Goal: Task Accomplishment & Management: Use online tool/utility

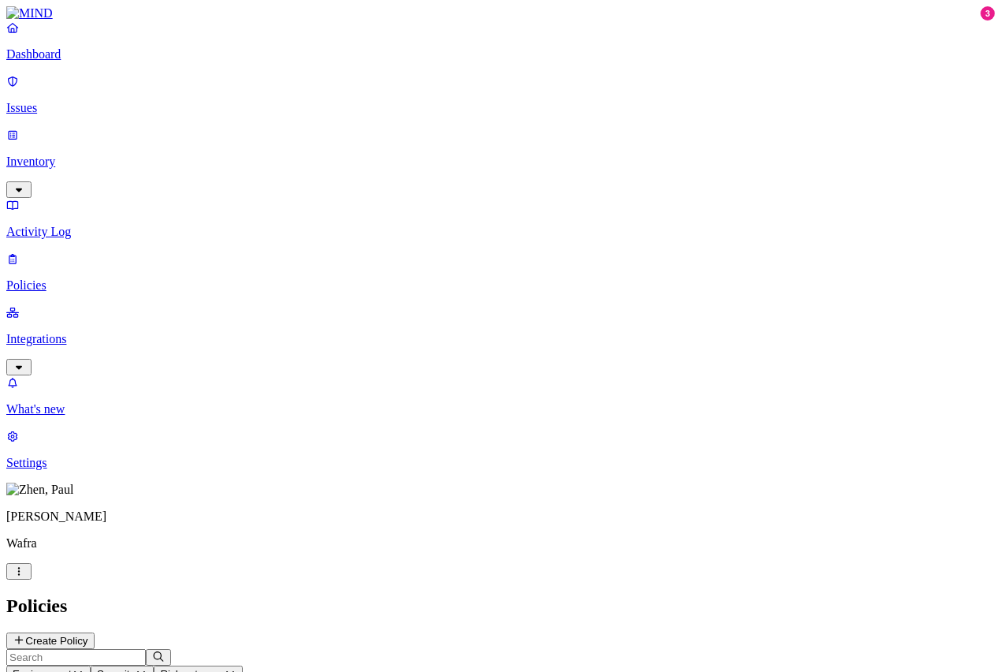
click at [50, 332] on p "Integrations" at bounding box center [500, 339] width 989 height 14
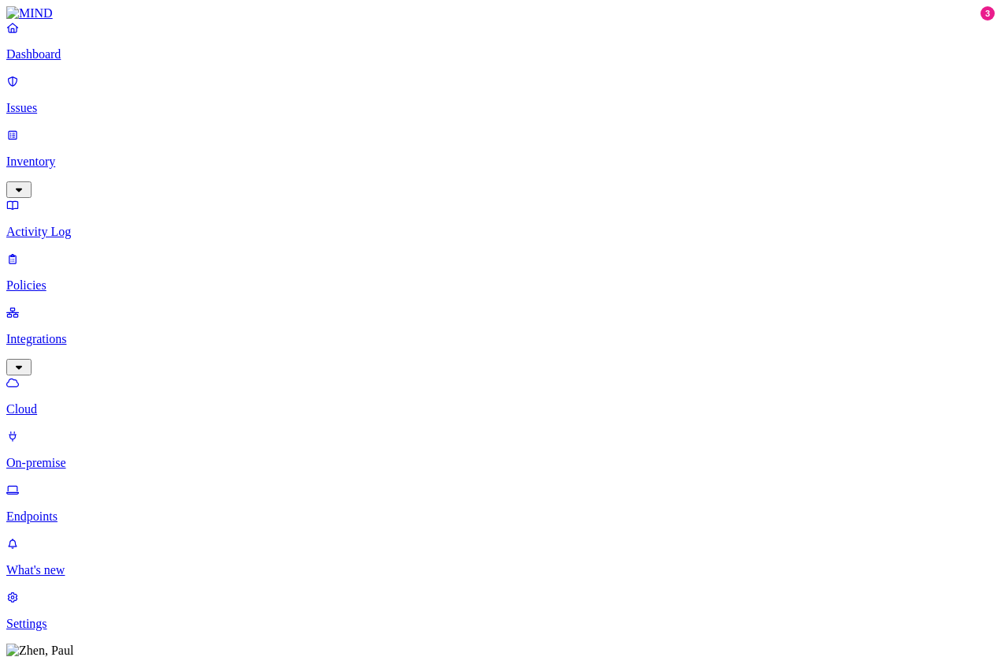
click at [64, 509] on p "Endpoints" at bounding box center [500, 516] width 989 height 14
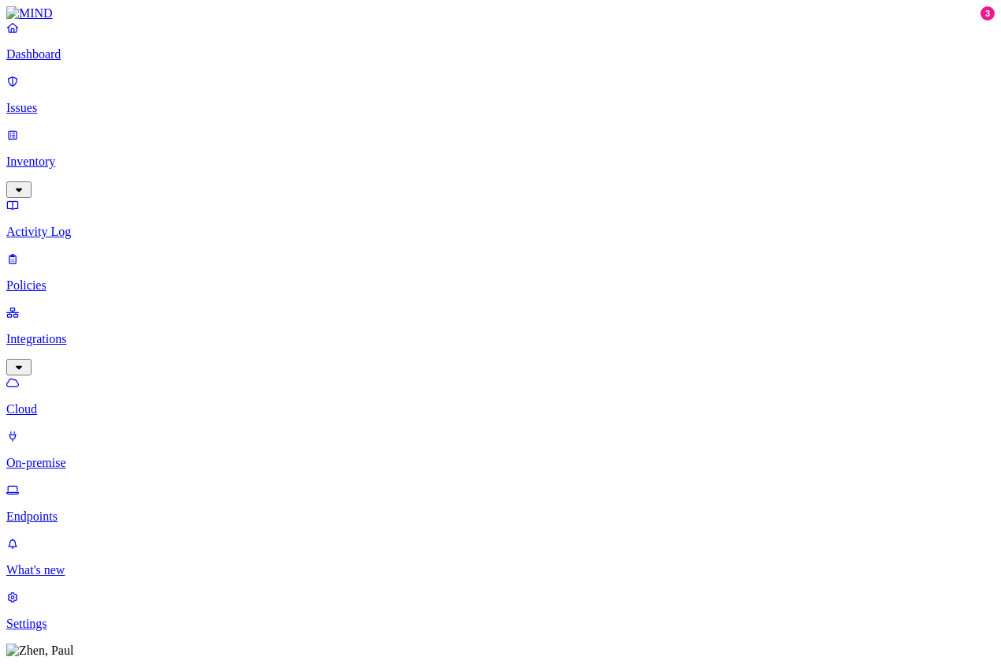
click at [76, 577] on p "What's new" at bounding box center [500, 570] width 989 height 14
